Goal: Task Accomplishment & Management: Use online tool/utility

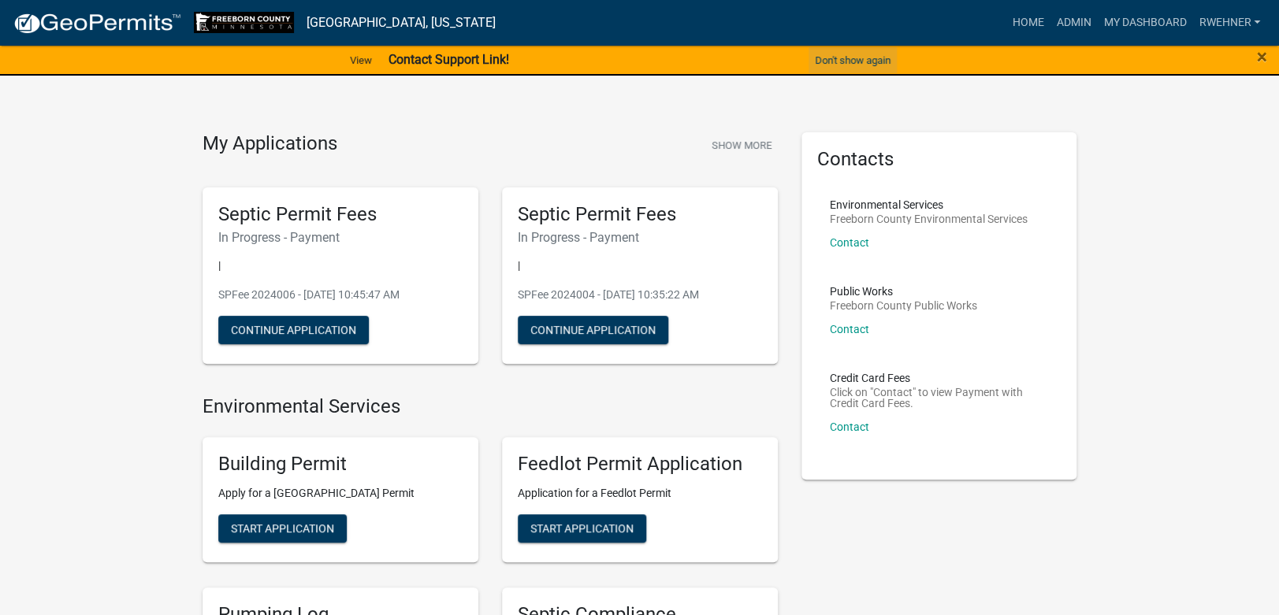
click at [879, 50] on button "Don't show again" at bounding box center [853, 60] width 88 height 26
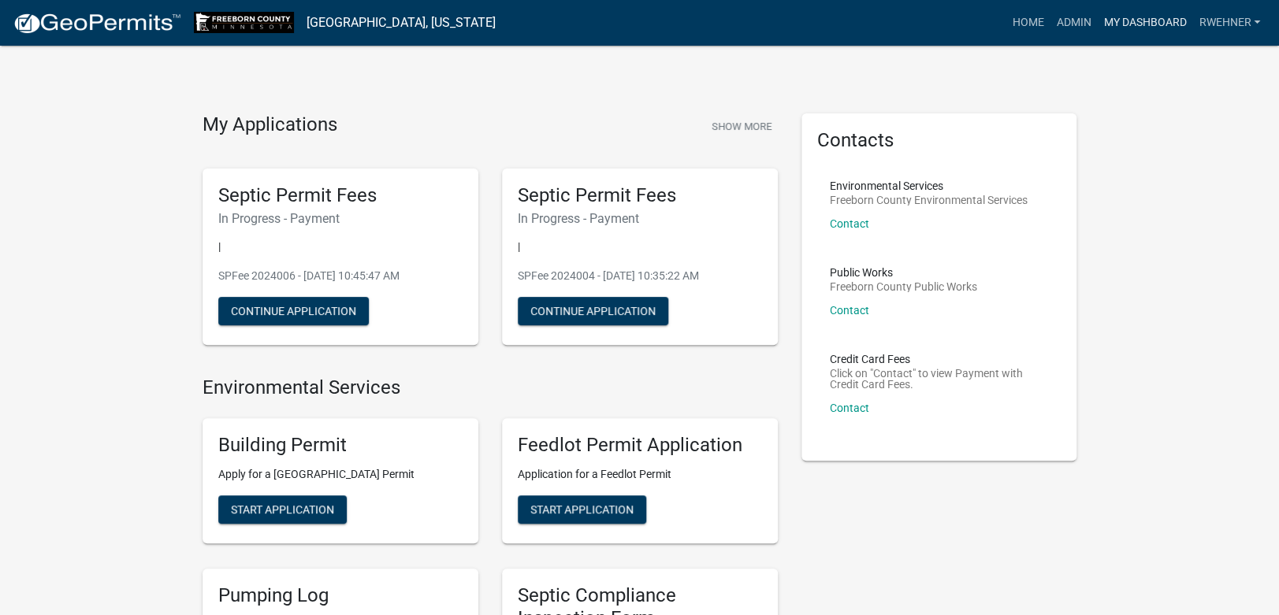
click at [1121, 22] on link "My Dashboard" at bounding box center [1144, 23] width 95 height 30
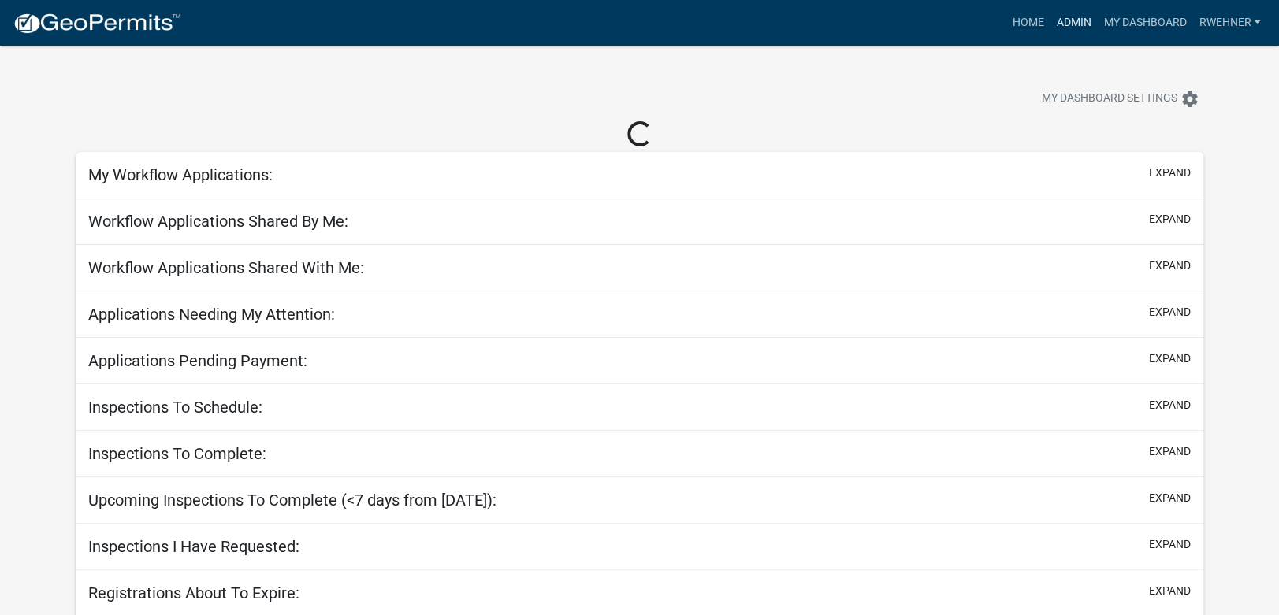
click at [1087, 18] on link "Admin" at bounding box center [1073, 23] width 47 height 30
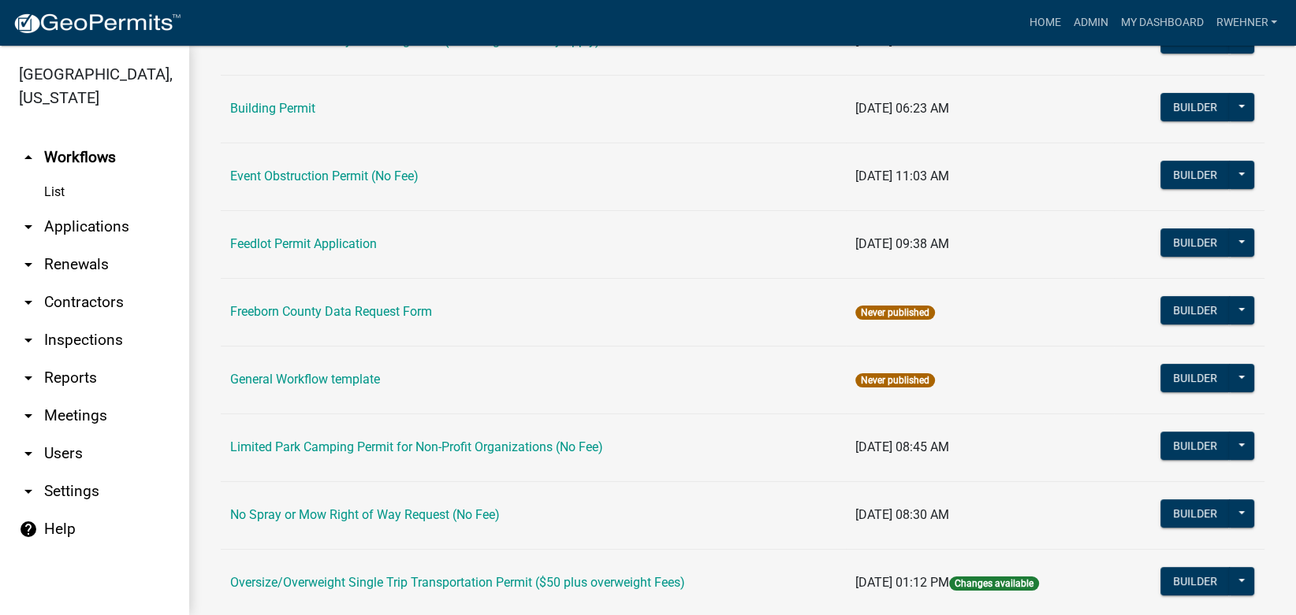
scroll to position [177, 0]
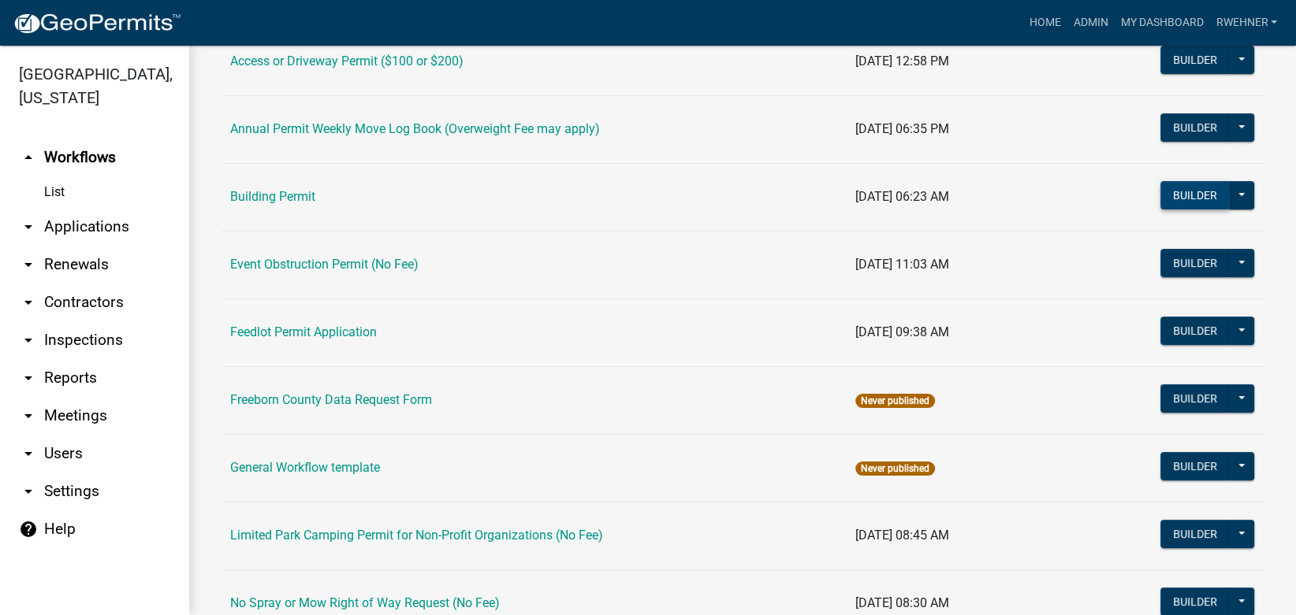
click at [1189, 203] on button "Builder" at bounding box center [1194, 195] width 69 height 28
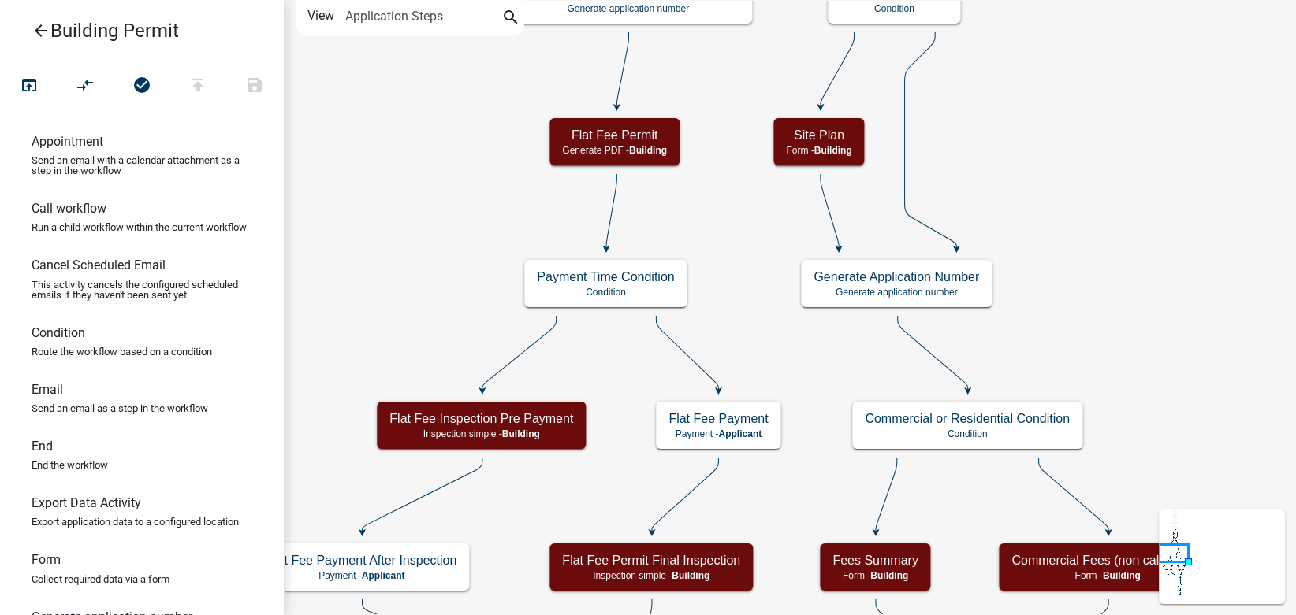
click at [1035, 81] on div "Start Start - Applicant Search Parcel Data Parcel search - Applicant Applicant …" at bounding box center [790, 307] width 1012 height 615
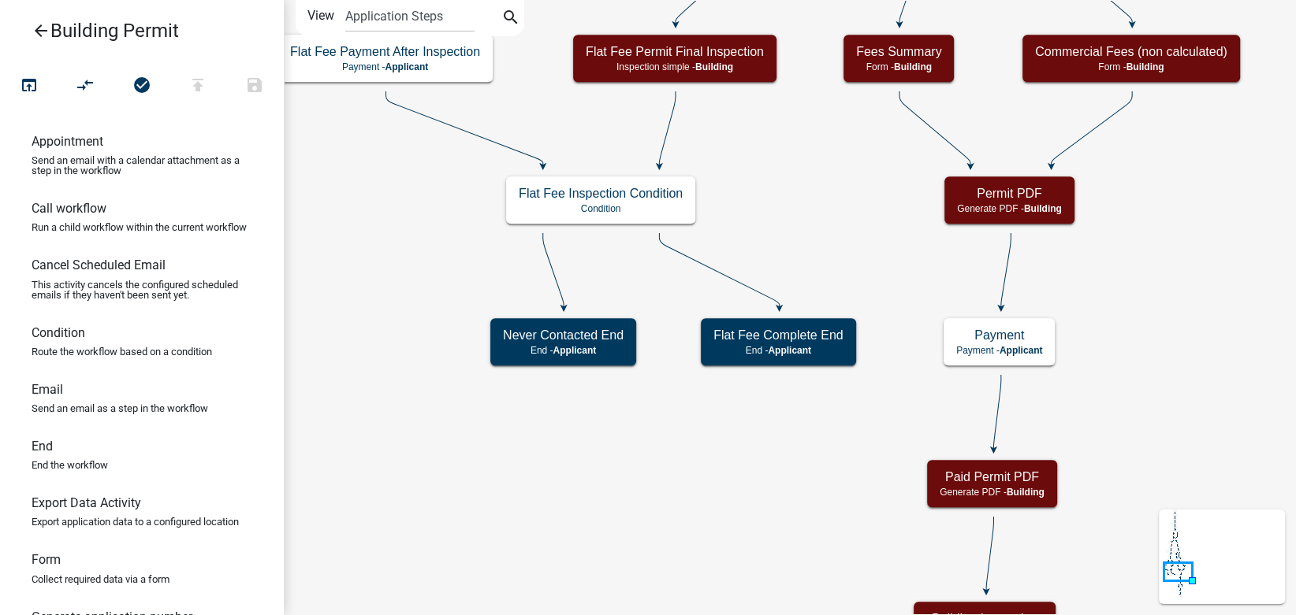
click at [1173, 277] on div "Start Start - Applicant Search Parcel Data Parcel search - Applicant Applicant …" at bounding box center [790, 307] width 1012 height 615
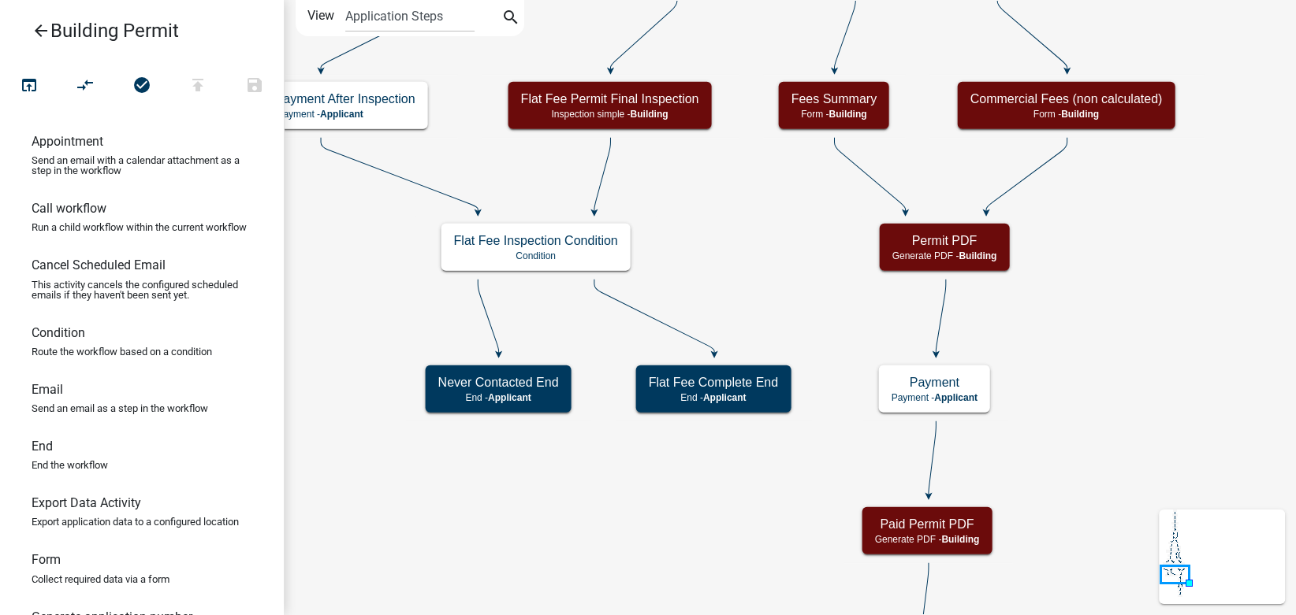
click at [1110, 327] on div "Start Start - Applicant Search Parcel Data Parcel search - Applicant Applicant …" at bounding box center [790, 307] width 1012 height 615
